Goal: Find specific page/section: Find specific page/section

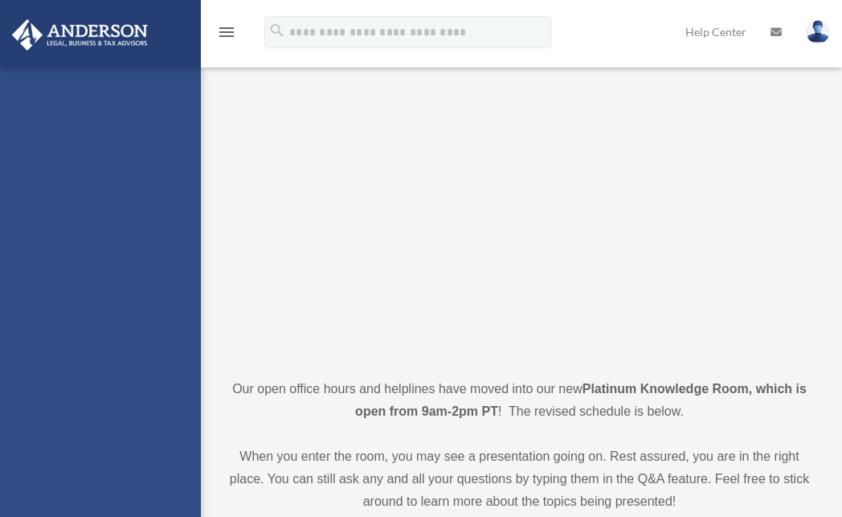
scroll to position [78, 0]
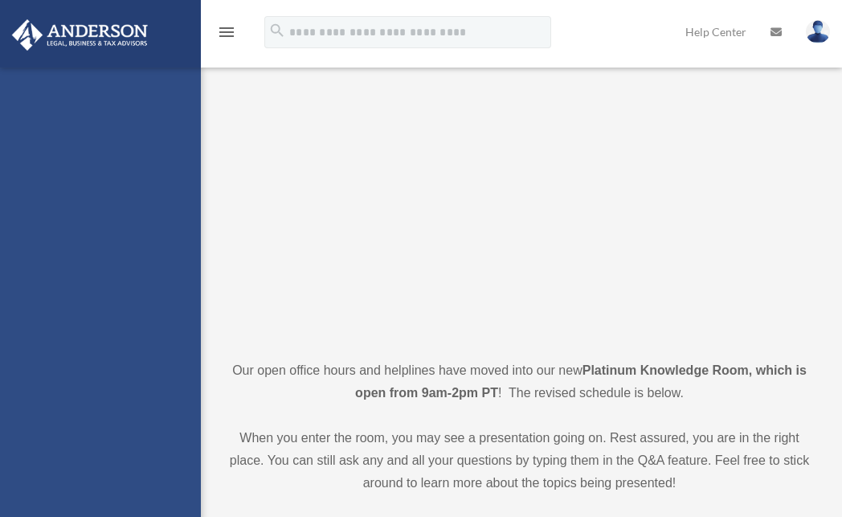
click at [143, 154] on div "mintonlyn@gmail.com Sign Out mintonlyn@gmail.com Home Online Ordering Tax Organ…" at bounding box center [100, 325] width 201 height 517
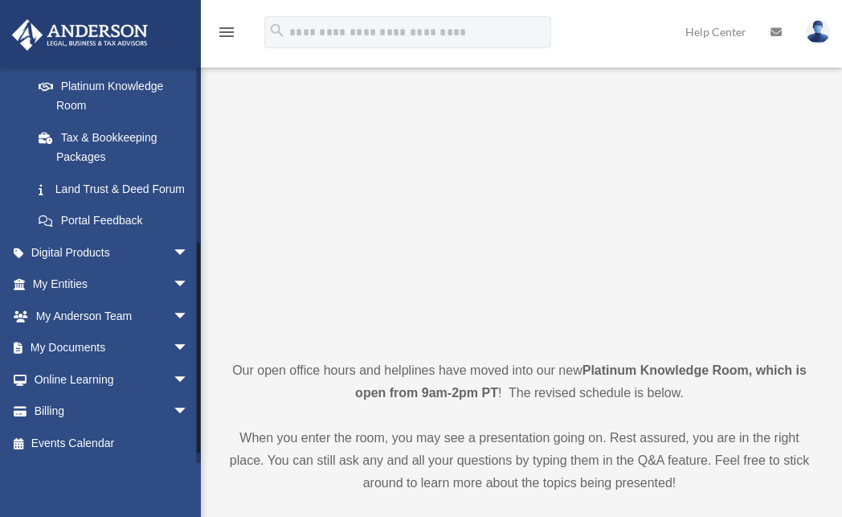
scroll to position [334, 0]
click at [173, 349] on span "arrow_drop_down" at bounding box center [189, 348] width 32 height 33
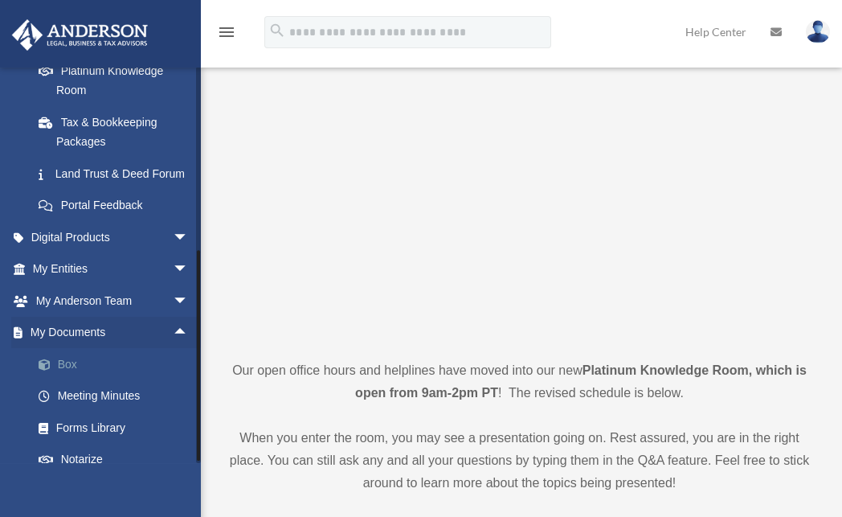
click at [63, 380] on link "Box" at bounding box center [117, 364] width 190 height 32
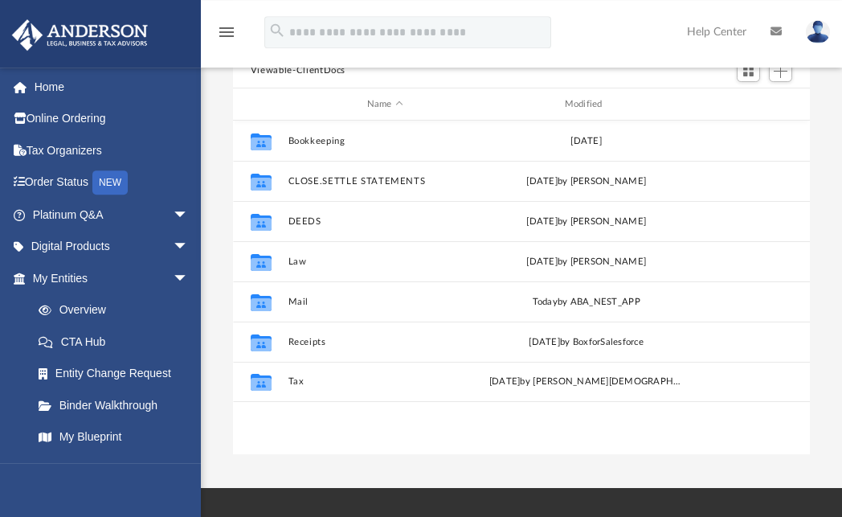
scroll to position [154, 0]
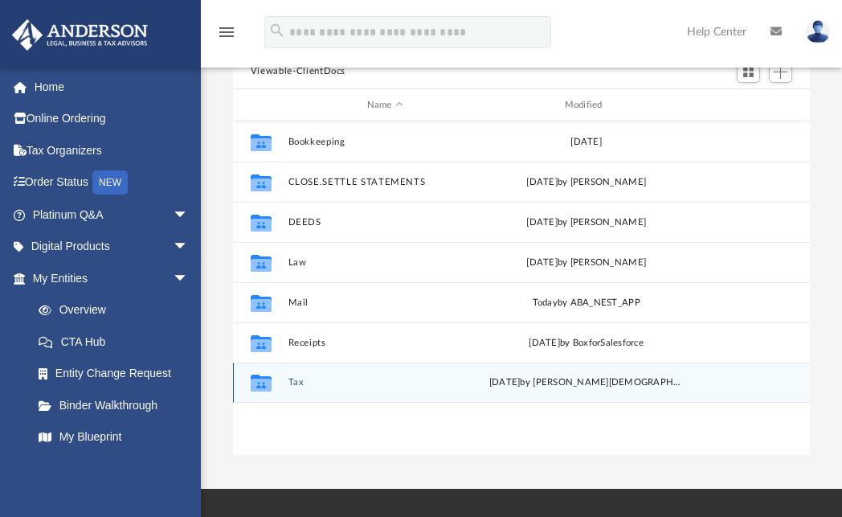
click at [542, 385] on div "[DATE] by [PERSON_NAME][DEMOGRAPHIC_DATA]" at bounding box center [586, 383] width 194 height 14
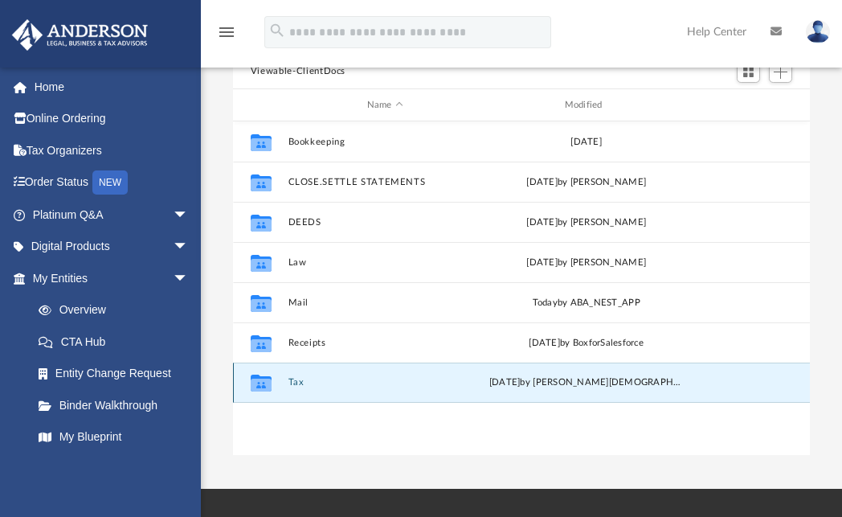
click at [298, 379] on button "Tax" at bounding box center [385, 383] width 194 height 10
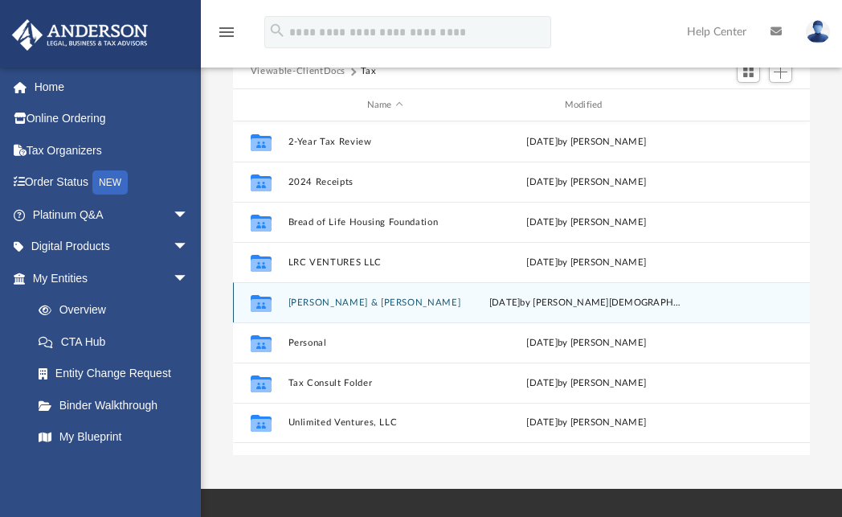
click at [328, 308] on div "Collaborated Folder [PERSON_NAME] & [PERSON_NAME] [DATE] by [PERSON_NAME]" at bounding box center [521, 302] width 577 height 40
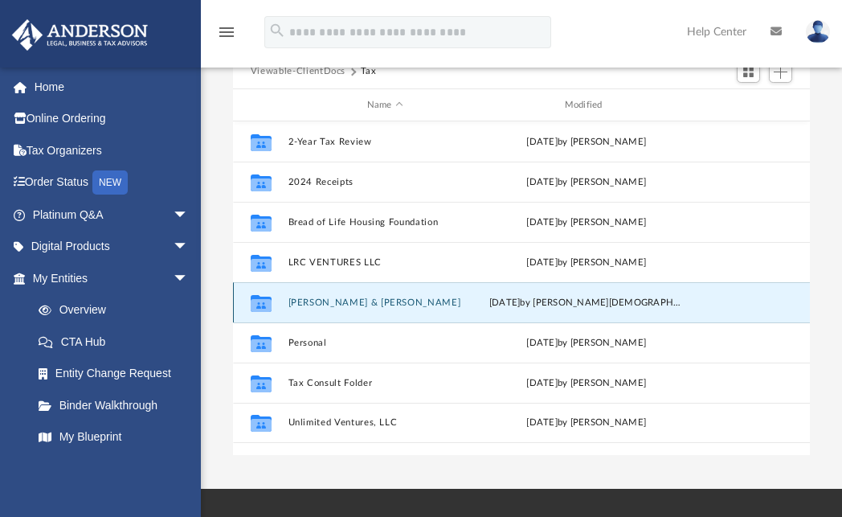
click at [264, 303] on icon "grid" at bounding box center [261, 303] width 21 height 17
click at [329, 311] on div "Collaborated Folder [PERSON_NAME] & [PERSON_NAME] [DATE] by [PERSON_NAME]" at bounding box center [521, 302] width 577 height 40
click at [328, 302] on button "[PERSON_NAME] & [PERSON_NAME]" at bounding box center [385, 302] width 194 height 10
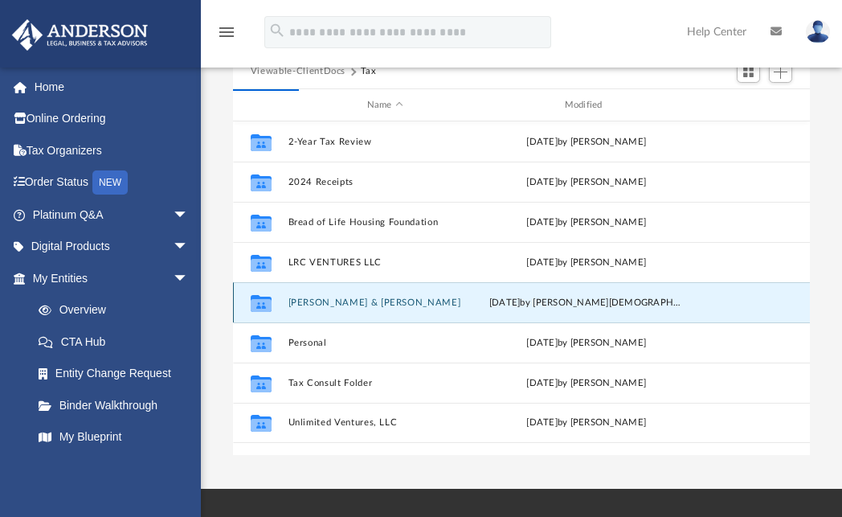
click at [546, 302] on div "[DATE] by [PERSON_NAME][DEMOGRAPHIC_DATA]" at bounding box center [586, 303] width 194 height 14
click at [265, 303] on icon "grid" at bounding box center [261, 303] width 21 height 17
click at [321, 302] on button "[PERSON_NAME] & [PERSON_NAME]" at bounding box center [385, 302] width 194 height 10
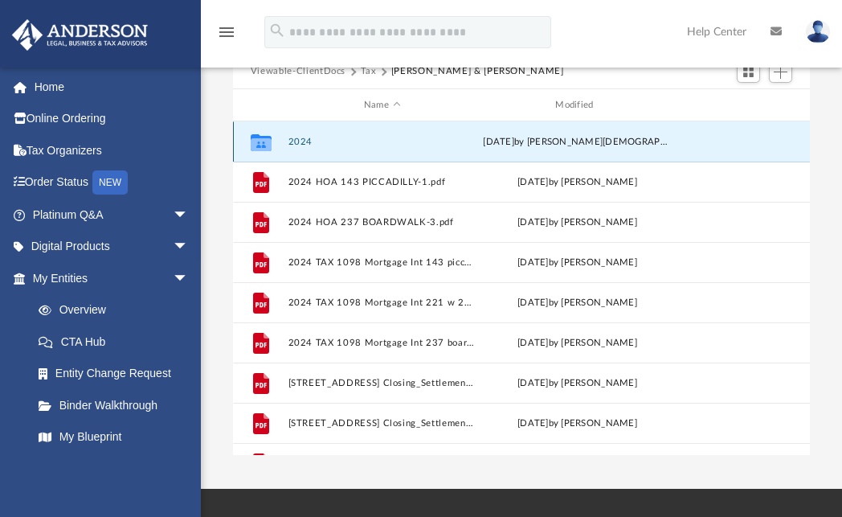
click at [300, 140] on button "2024" at bounding box center [382, 142] width 188 height 10
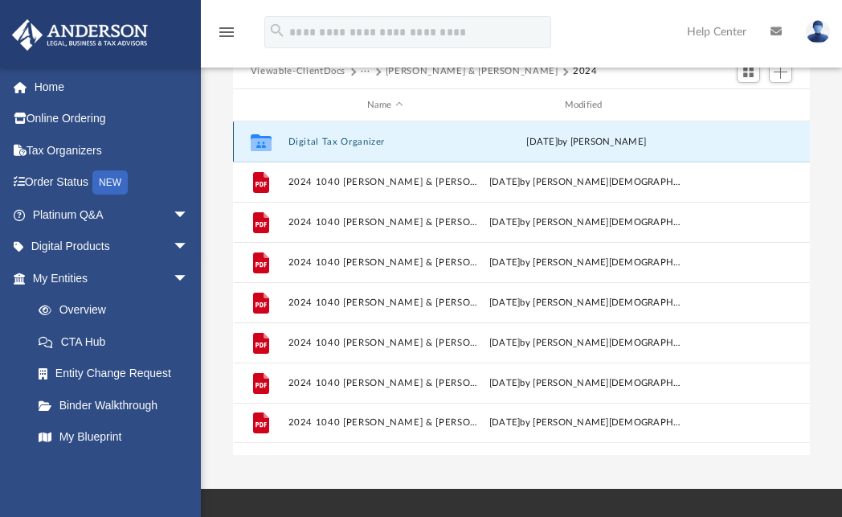
click at [303, 140] on button "Digital Tax Organizer" at bounding box center [385, 142] width 194 height 10
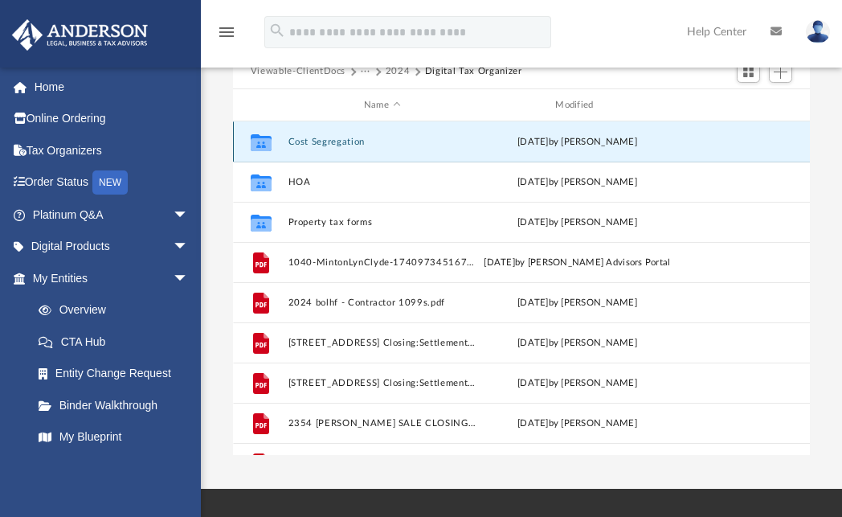
click at [314, 140] on button "Cost Segregation" at bounding box center [382, 142] width 188 height 10
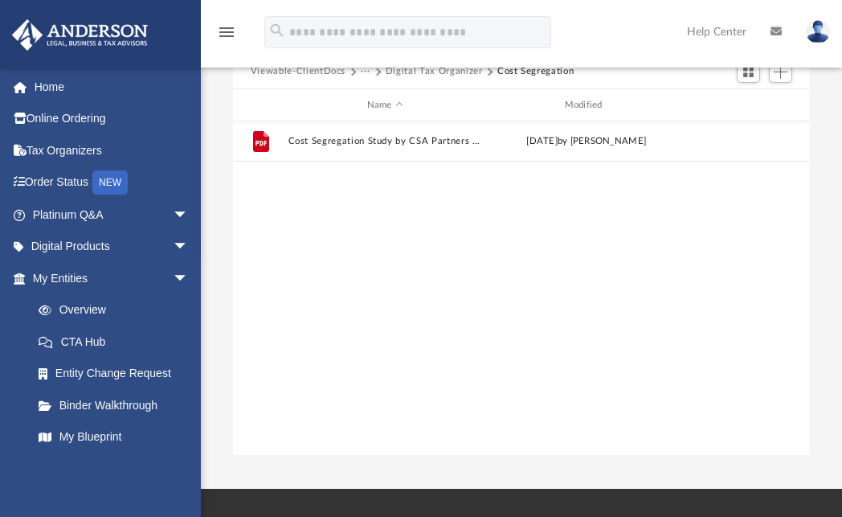
click at [807, 181] on div "File Cost Segregation Study by CSA Partners - Agreement for [PERSON_NAME].pdf […" at bounding box center [521, 287] width 577 height 333
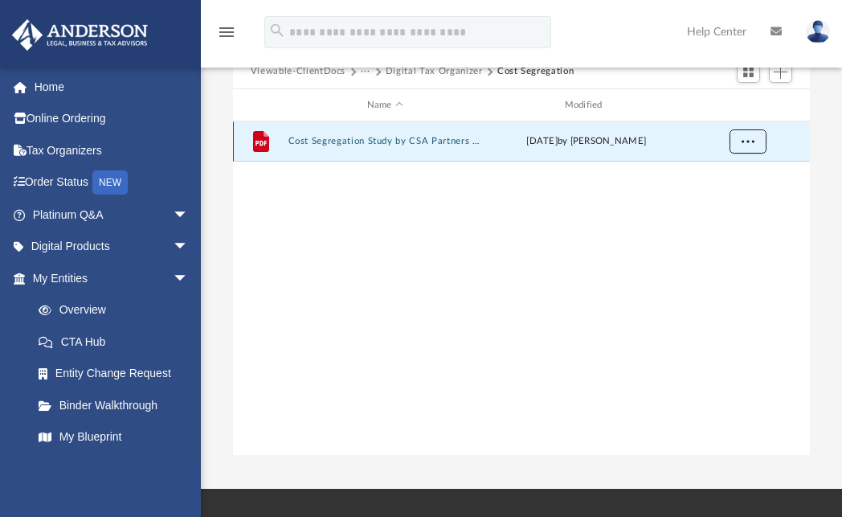
click at [746, 142] on span "More options" at bounding box center [747, 141] width 13 height 9
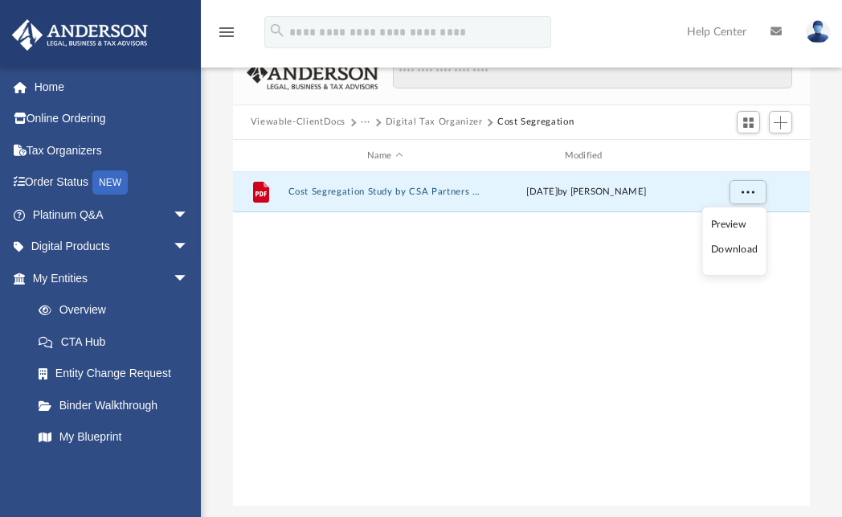
scroll to position [103, 0]
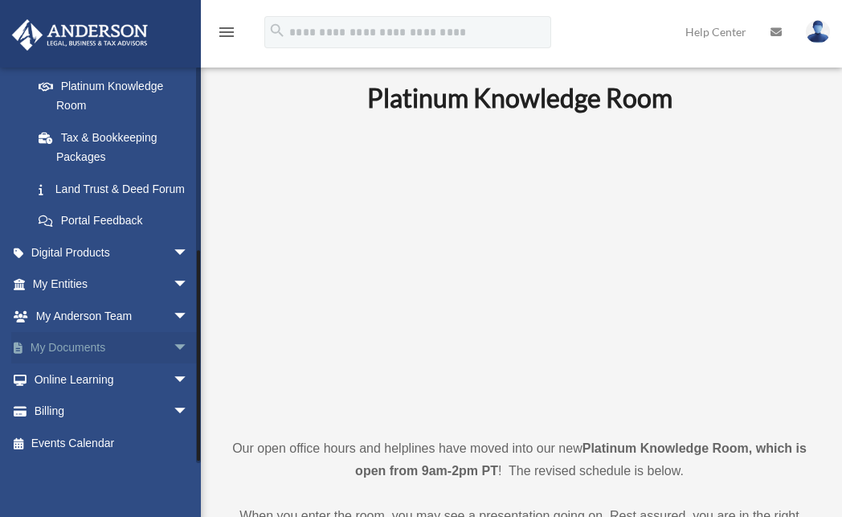
click at [173, 346] on span "arrow_drop_down" at bounding box center [189, 348] width 32 height 33
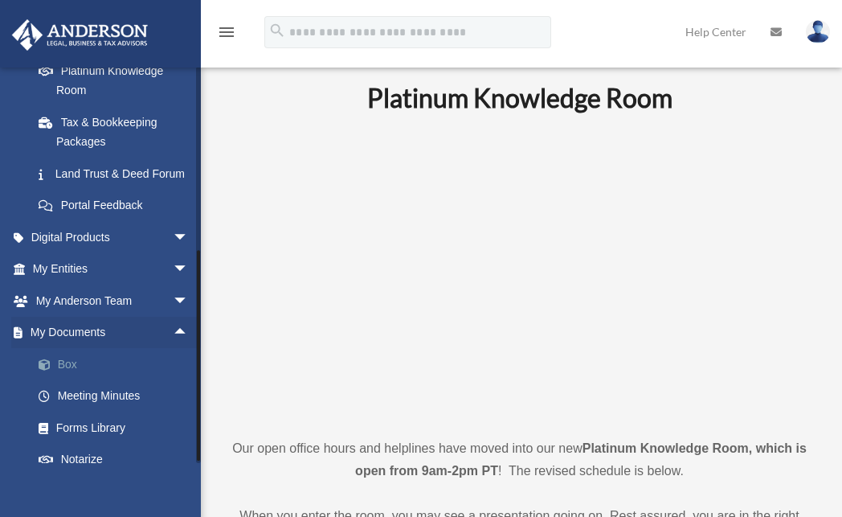
click at [71, 378] on link "Box" at bounding box center [117, 364] width 190 height 32
click at [72, 379] on link "Box" at bounding box center [117, 364] width 190 height 32
click at [47, 370] on span at bounding box center [52, 364] width 10 height 11
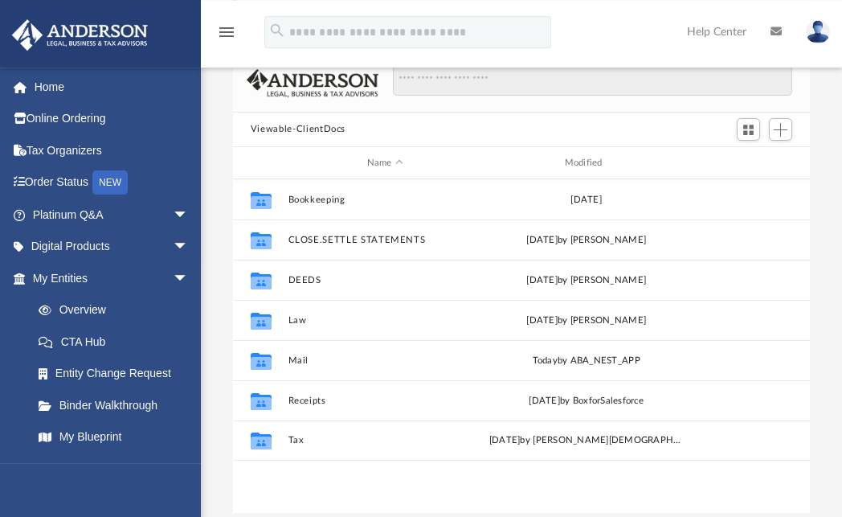
scroll to position [354, 565]
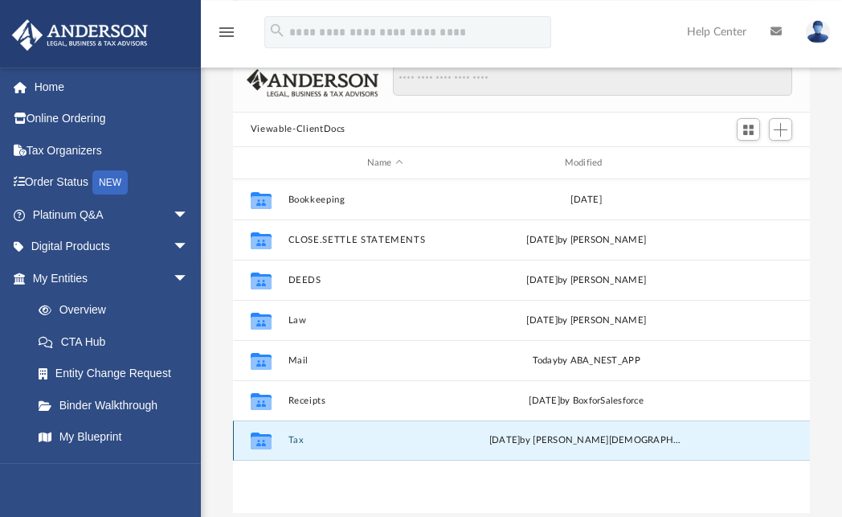
click at [296, 439] on button "Tax" at bounding box center [385, 440] width 194 height 10
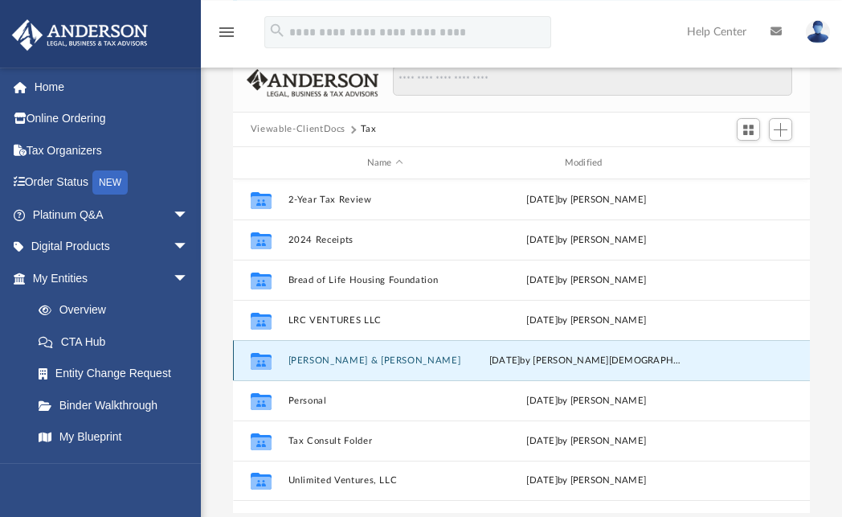
click at [359, 358] on button "Minton, Lyn & Clyde" at bounding box center [385, 360] width 194 height 10
click at [359, 357] on button "Minton, Lyn & Clyde" at bounding box center [385, 360] width 194 height 10
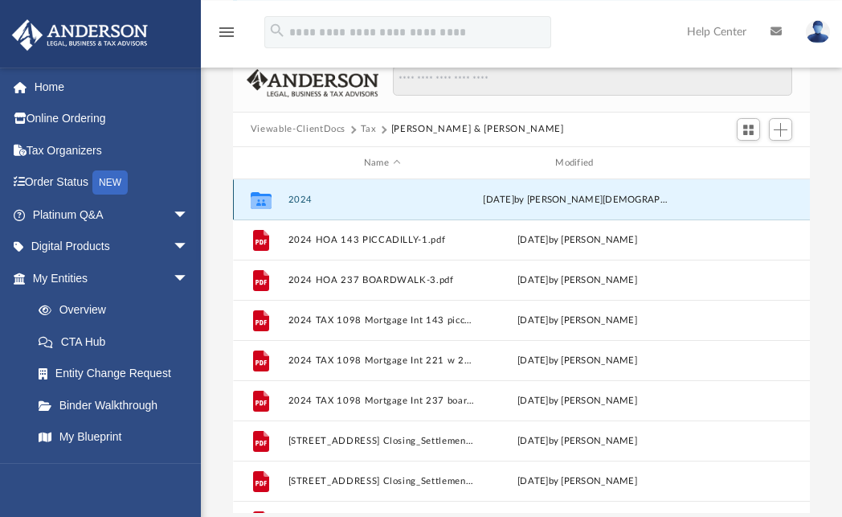
click at [302, 198] on button "2024" at bounding box center [382, 199] width 188 height 10
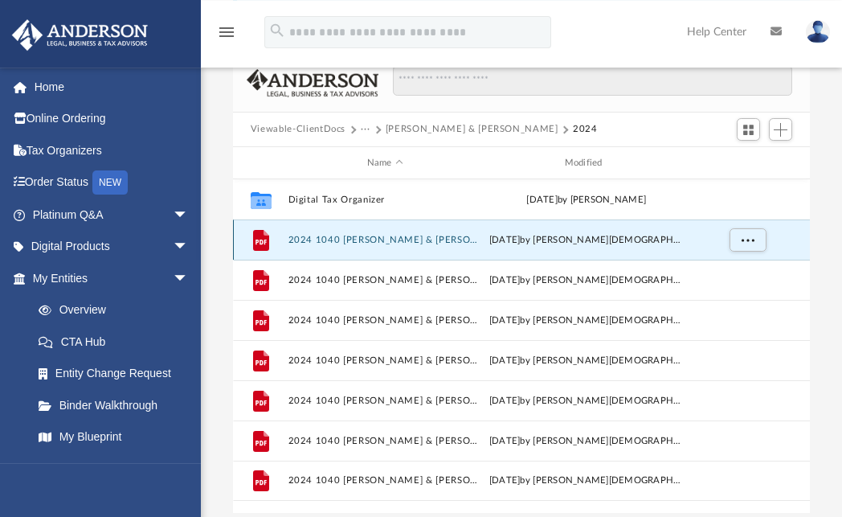
click at [389, 237] on button "2024 1040 [PERSON_NAME] & [PERSON_NAME] - CA 540-ES payment voucher.pdf" at bounding box center [385, 240] width 194 height 10
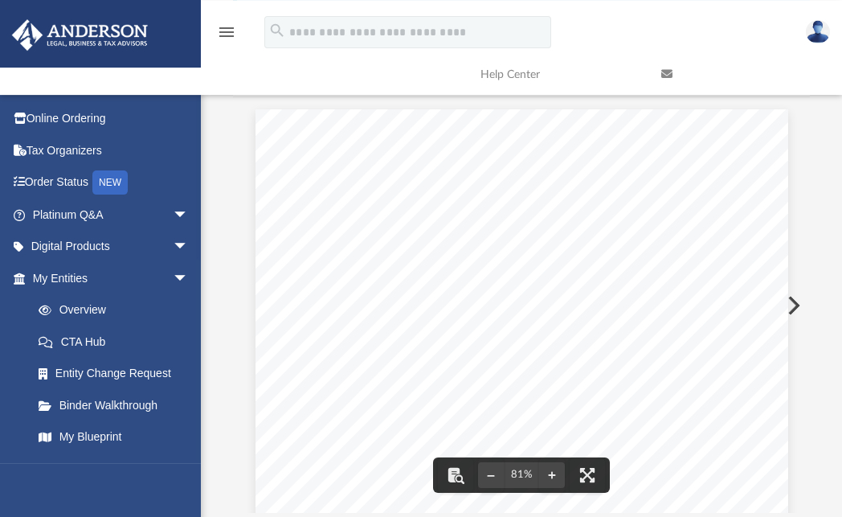
click at [797, 304] on button "Preview" at bounding box center [792, 305] width 35 height 45
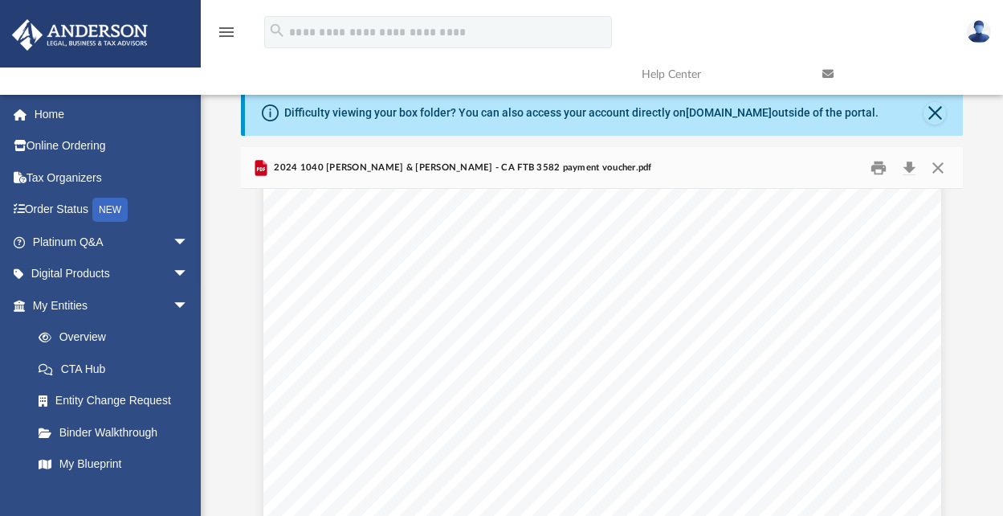
scroll to position [0, 0]
click at [841, 395] on button "Preview" at bounding box center [945, 396] width 35 height 45
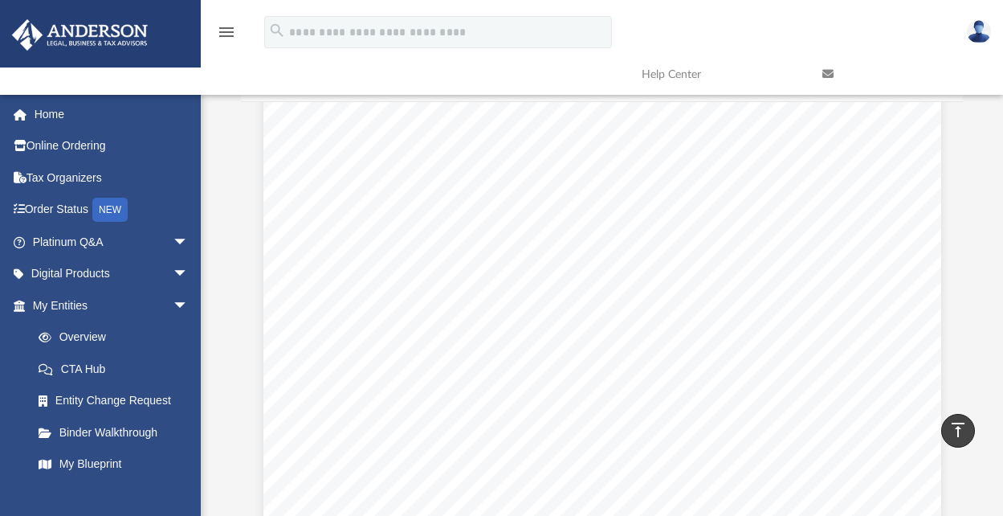
scroll to position [74, 0]
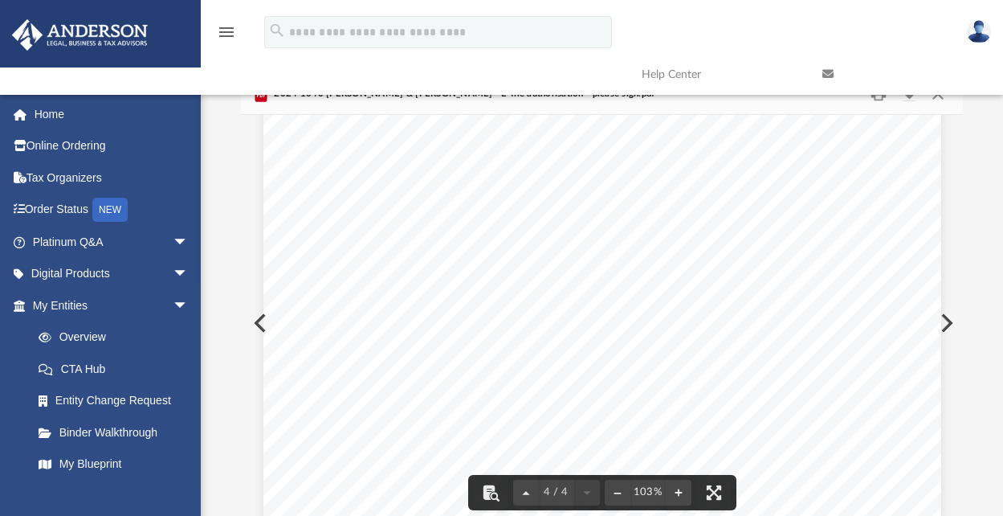
click at [841, 316] on button "Preview" at bounding box center [945, 322] width 35 height 45
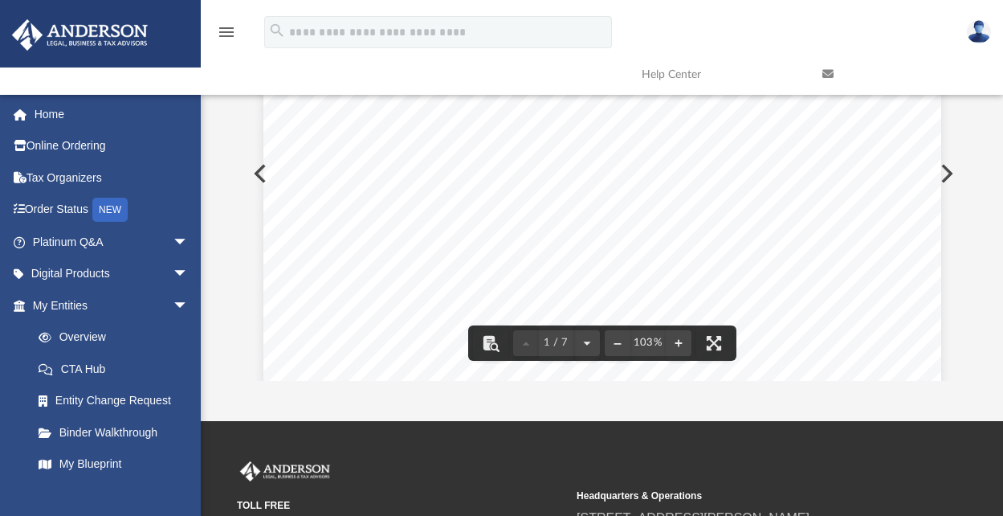
scroll to position [88, 0]
click at [841, 312] on div "September 30, 2025 CLYDE A. & LYN MINTON 27 BUFFALO COURT PACIFICA, CA 94044 De…" at bounding box center [603, 328] width 678 height 877
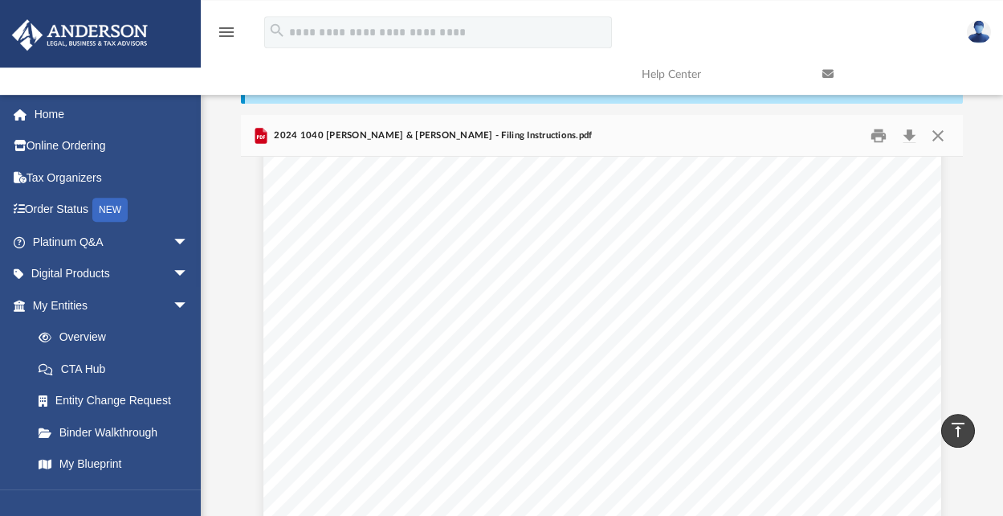
scroll to position [0, 0]
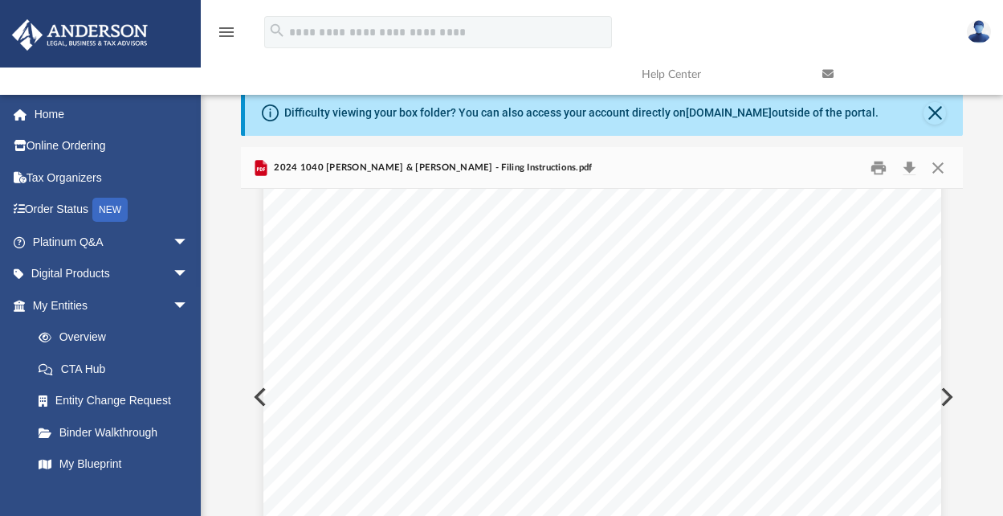
click at [841, 399] on button "Preview" at bounding box center [945, 396] width 35 height 45
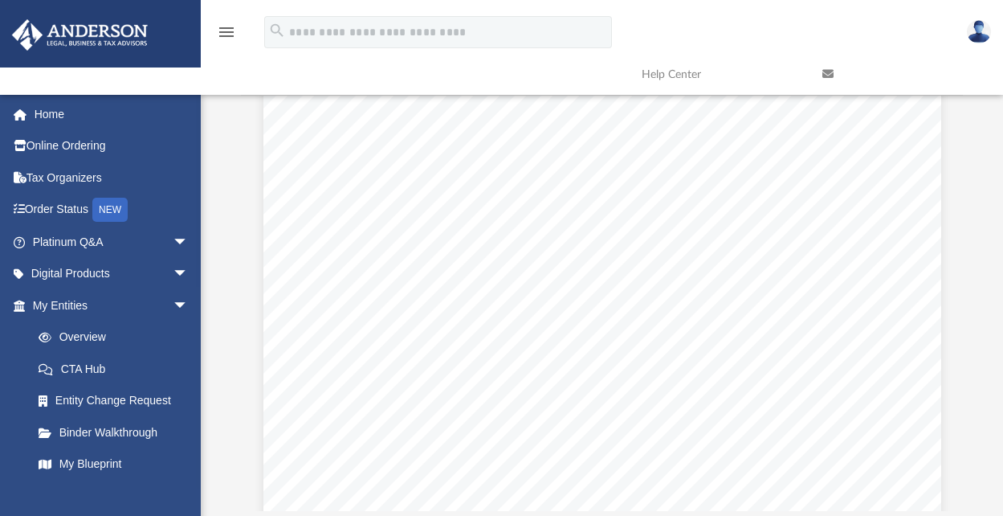
scroll to position [3955, 0]
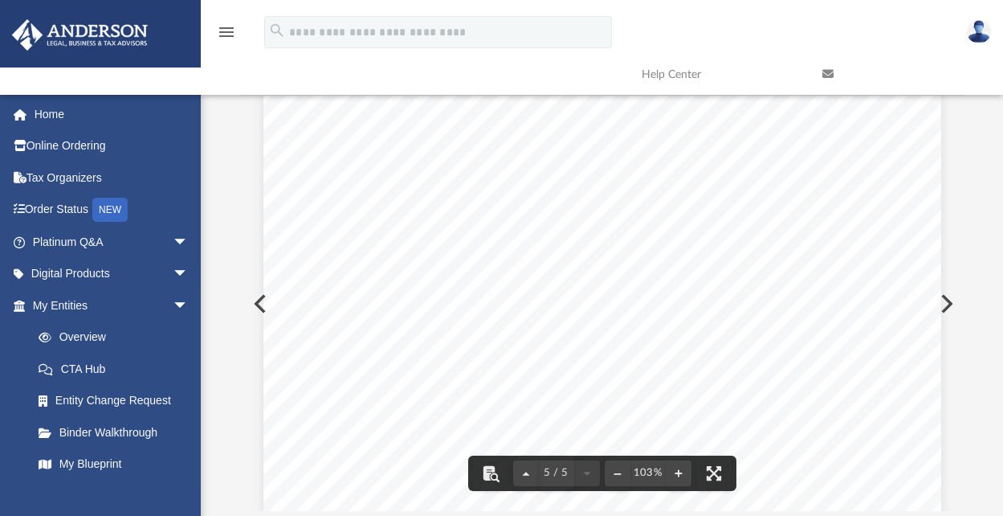
click at [841, 300] on button "Preview" at bounding box center [945, 303] width 35 height 45
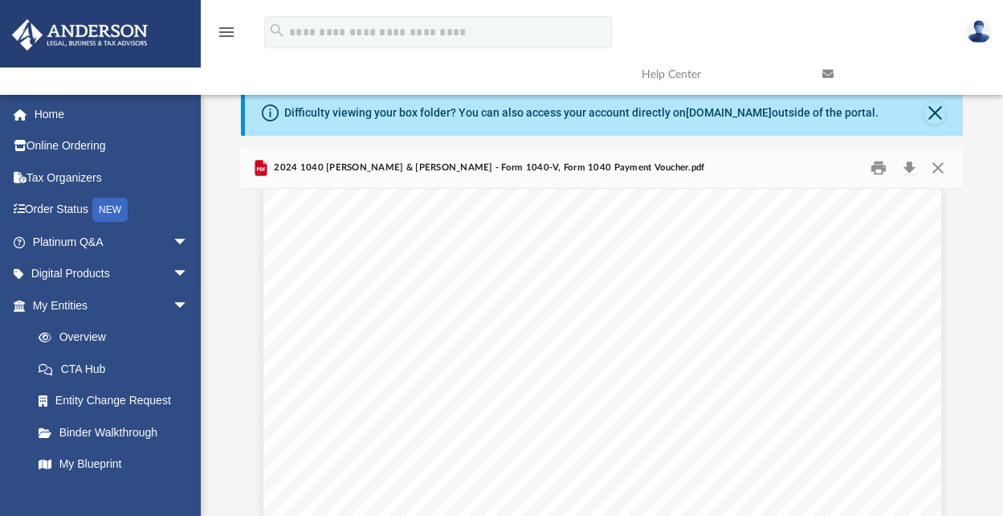
scroll to position [276, 0]
click at [841, 393] on button "Preview" at bounding box center [945, 396] width 35 height 45
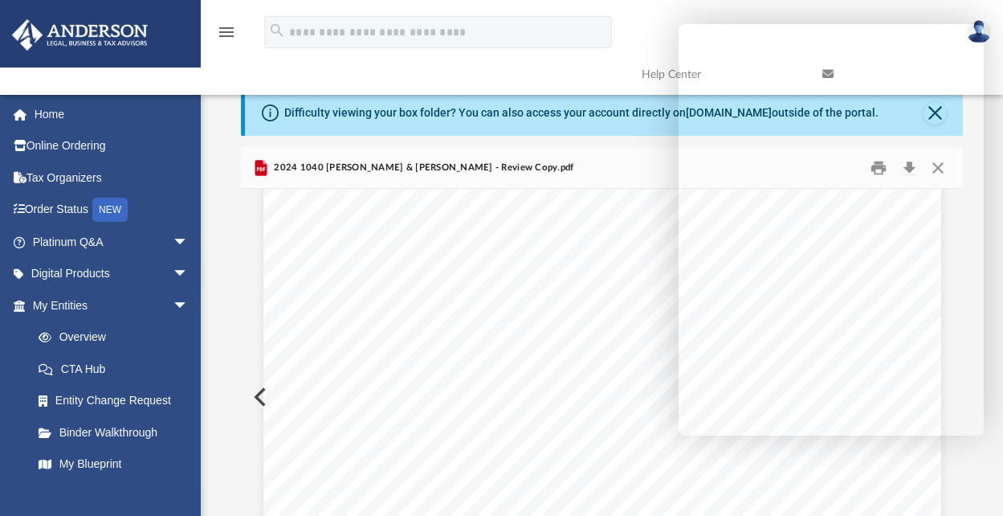
click at [558, 366] on div "REVIEW COPY 400061 04-01-24 Prepared for: Prepared by: Filing Instructions CLYD…" at bounding box center [603, 145] width 678 height 877
click at [555, 366] on div "REVIEW COPY 400061 04-01-24 Prepared for: Prepared by: Filing Instructions CLYD…" at bounding box center [603, 145] width 678 height 877
click at [535, 194] on div "REVIEW COPY 400061 04-01-24 Prepared for: Prepared by: Filing Instructions CLYD…" at bounding box center [603, 145] width 678 height 877
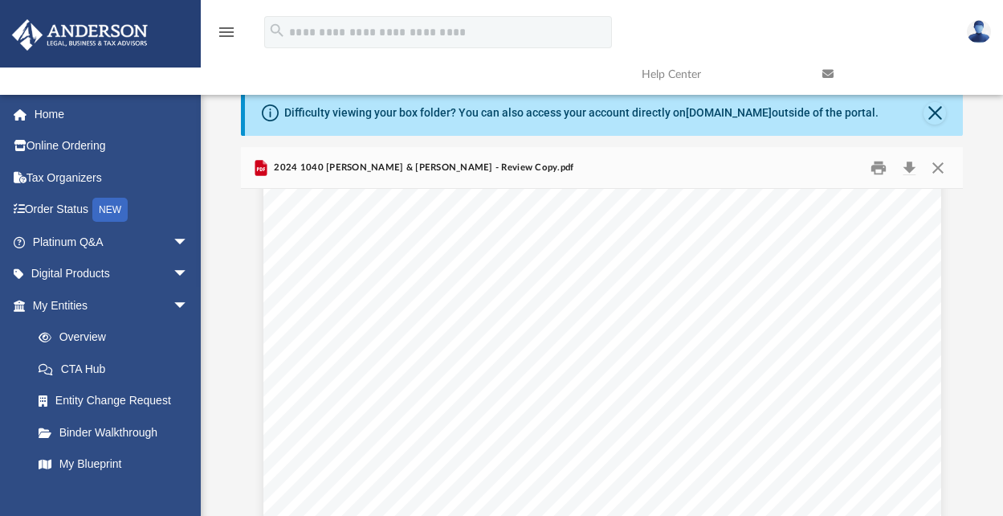
scroll to position [4251, 0]
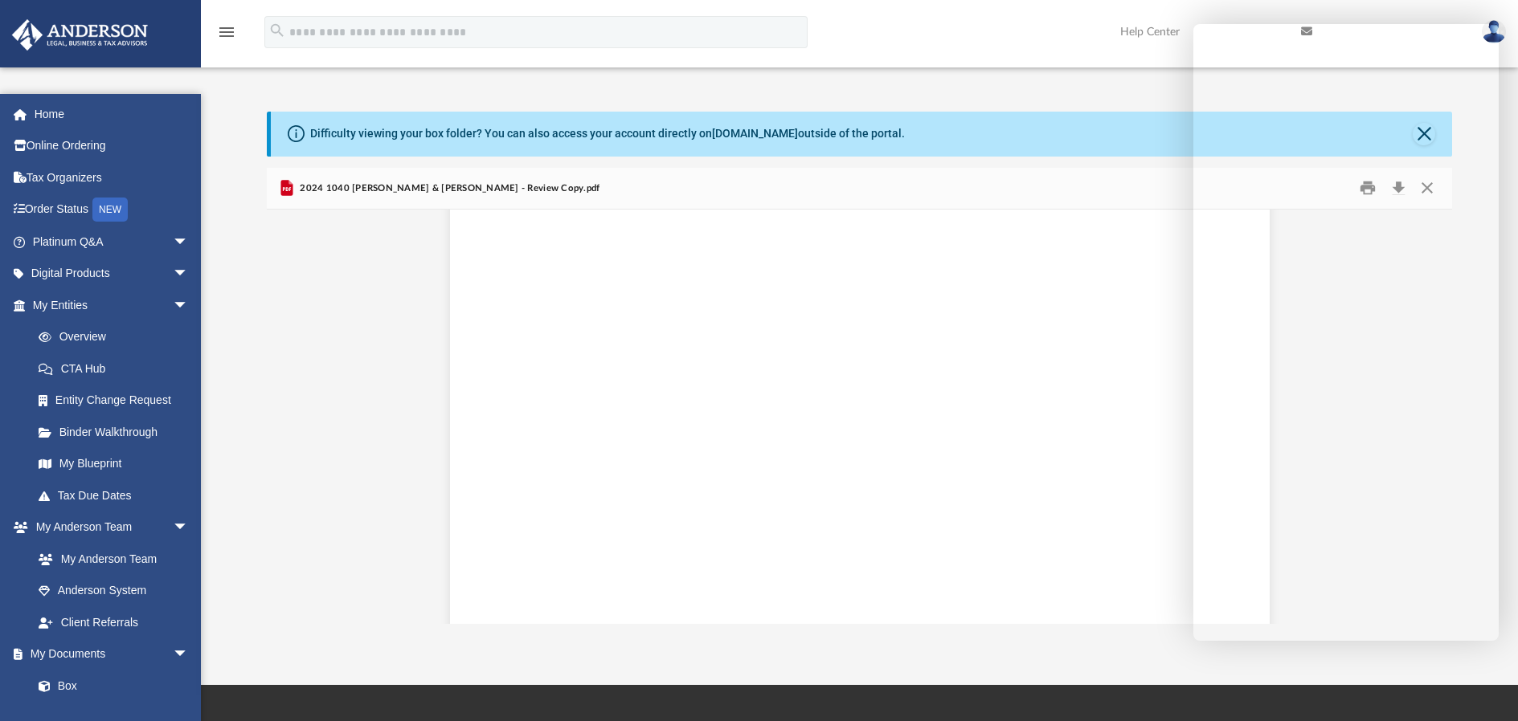
scroll to position [127985, 0]
